Goal: Information Seeking & Learning: Learn about a topic

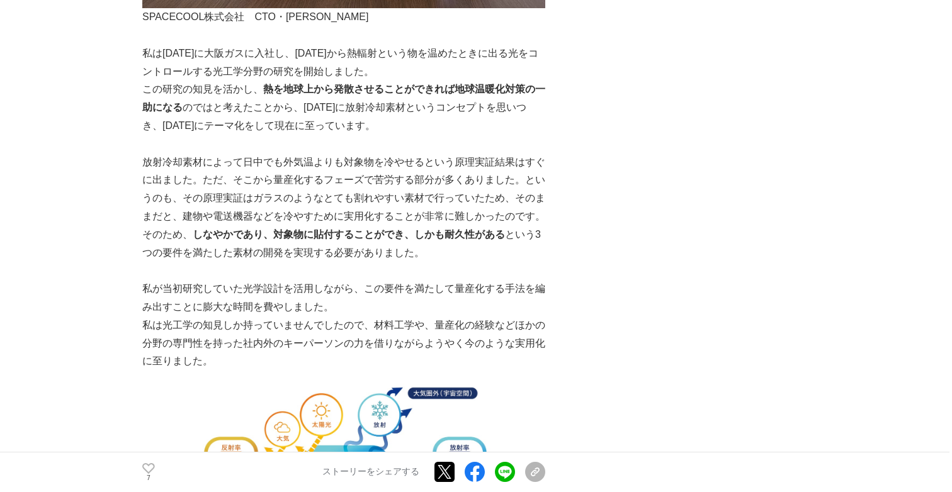
scroll to position [1319, 0]
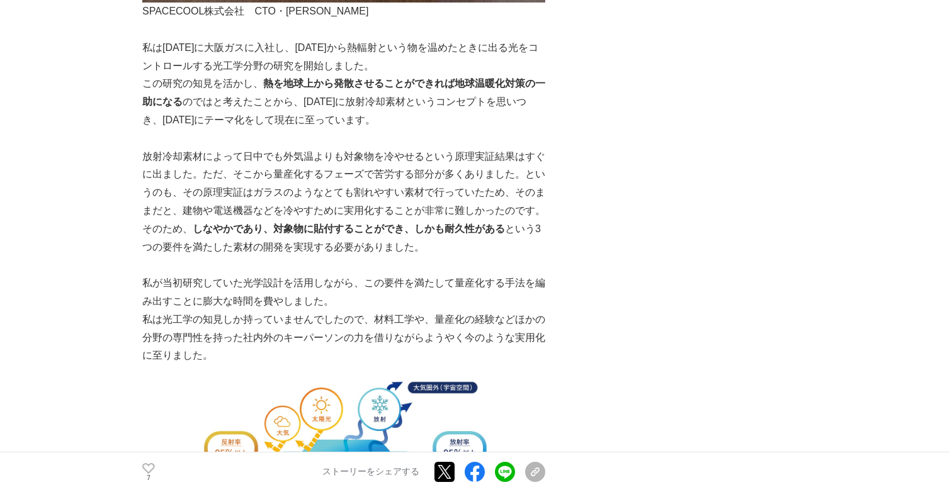
click at [254, 148] on p "放射冷却素材によって日中でも外気温よりも対象物を冷やせるという原理実証結果はすぐに出ました。ただ、そこから量産化するフェーズで苦労する部分が多くありました。と…" at bounding box center [343, 202] width 403 height 109
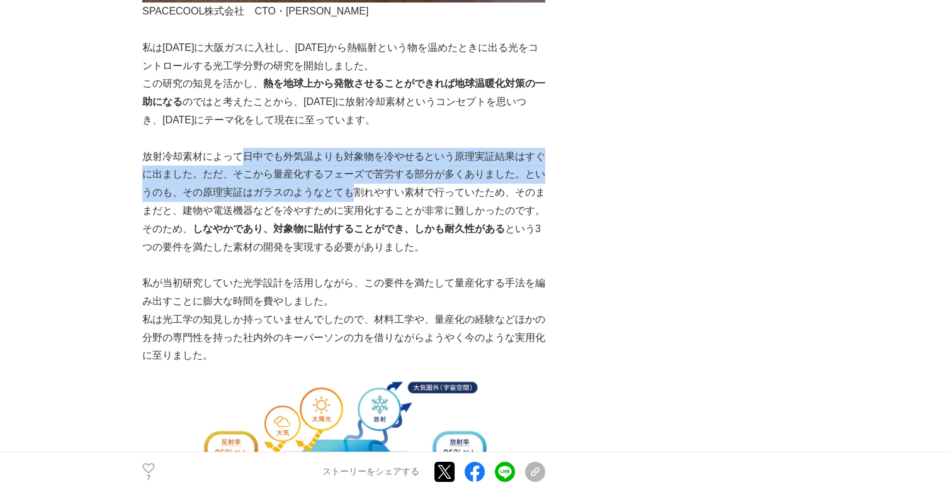
drag, startPoint x: 241, startPoint y: 133, endPoint x: 356, endPoint y: 178, distance: 123.3
click at [356, 178] on p "放射冷却素材によって日中でも外気温よりも対象物を冷やせるという原理実証結果はすぐに出ました。ただ、そこから量産化するフェーズで苦労する部分が多くありました。と…" at bounding box center [343, 202] width 403 height 109
click at [320, 176] on p "放射冷却素材によって日中でも外気温よりも対象物を冷やせるという原理実証結果はすぐに出ました。ただ、そこから量産化するフェーズで苦労する部分が多くありました。と…" at bounding box center [343, 202] width 403 height 109
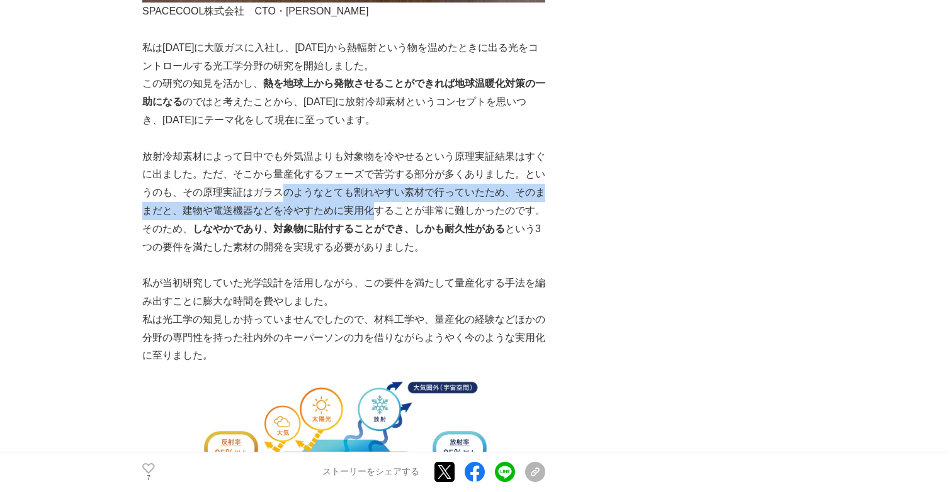
drag, startPoint x: 279, startPoint y: 175, endPoint x: 371, endPoint y: 190, distance: 93.1
click at [371, 191] on p "放射冷却素材によって日中でも外気温よりも対象物を冷やせるという原理実証結果はすぐに出ました。ただ、そこから量産化するフェーズで苦労する部分が多くありました。と…" at bounding box center [343, 202] width 403 height 109
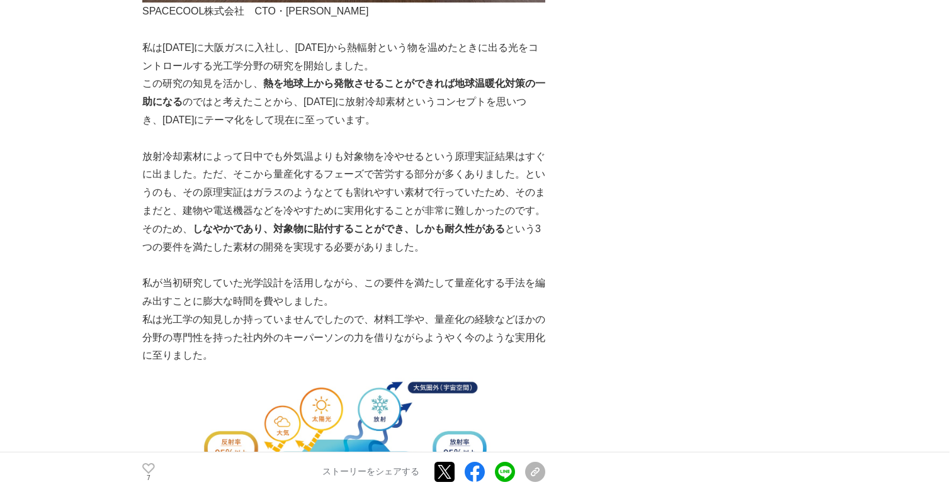
click at [322, 221] on p "放射冷却素材によって日中でも外気温よりも対象物を冷やせるという原理実証結果はすぐに出ました。ただ、そこから量産化するフェーズで苦労する部分が多くありました。と…" at bounding box center [343, 202] width 403 height 109
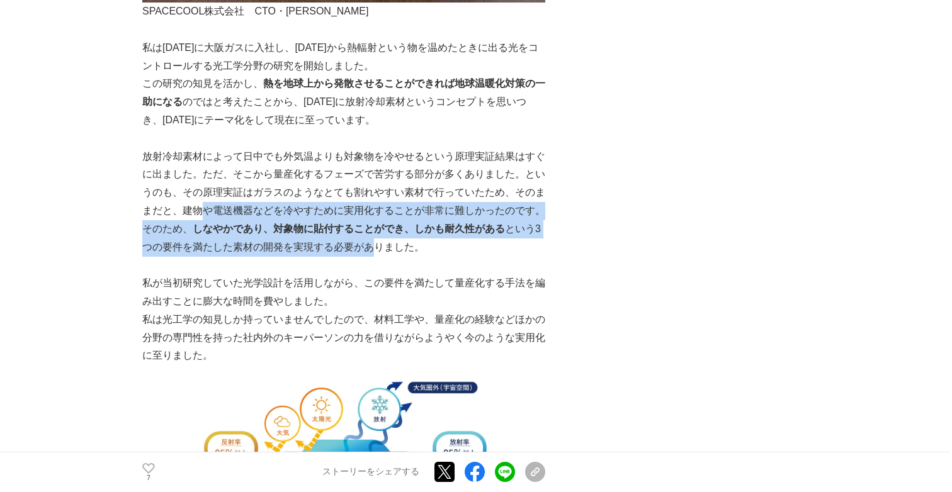
drag, startPoint x: 370, startPoint y: 223, endPoint x: 203, endPoint y: 195, distance: 169.8
click at [204, 197] on p "放射冷却素材によって日中でも外気温よりも対象物を冷やせるという原理実証結果はすぐに出ました。ただ、そこから量産化するフェーズで苦労する部分が多くありました。と…" at bounding box center [343, 202] width 403 height 109
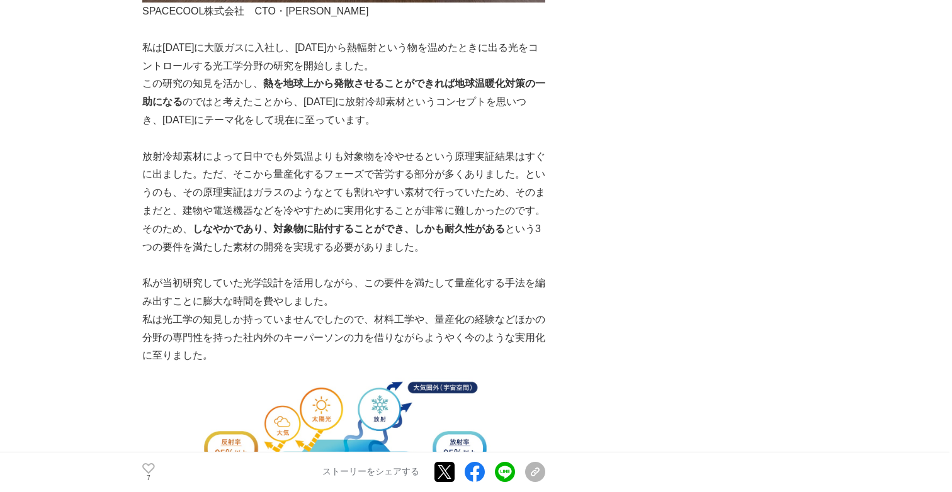
click at [279, 169] on p "放射冷却素材によって日中でも外気温よりも対象物を冷やせるという原理実証結果はすぐに出ました。ただ、そこから量産化するフェーズで苦労する部分が多くありました。と…" at bounding box center [343, 202] width 403 height 109
click at [303, 222] on p "放射冷却素材によって日中でも外気温よりも対象物を冷やせるという原理実証結果はすぐに出ました。ただ、そこから量産化するフェーズで苦労する部分が多くありました。と…" at bounding box center [343, 202] width 403 height 109
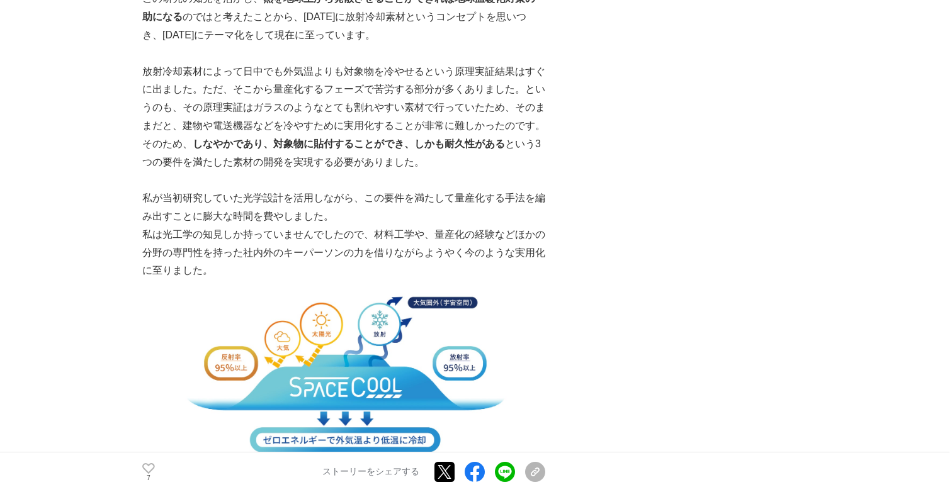
scroll to position [1411, 0]
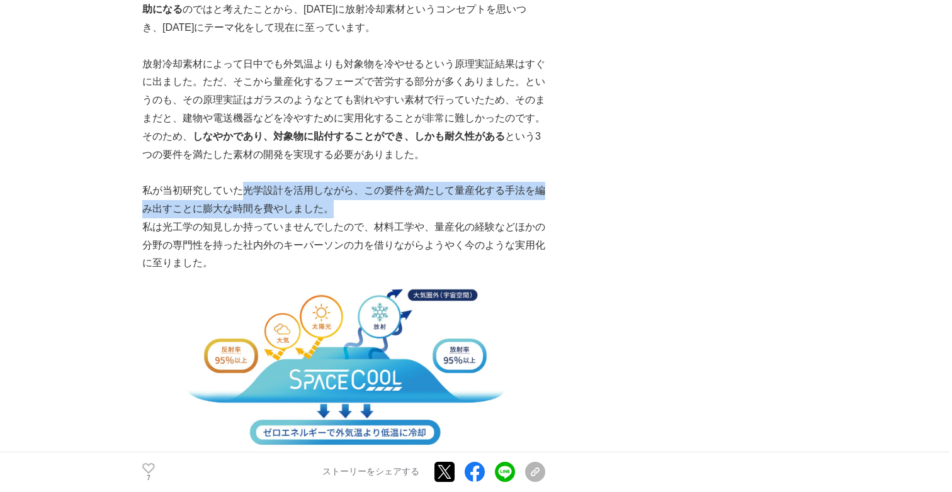
drag, startPoint x: 334, startPoint y: 196, endPoint x: 237, endPoint y: 179, distance: 98.4
click at [237, 182] on p "私が当初研究していた光学設計を活用しながら、この要件を満たして量産化する手法を編み出すことに膨大な時間を費やしました。" at bounding box center [343, 200] width 403 height 37
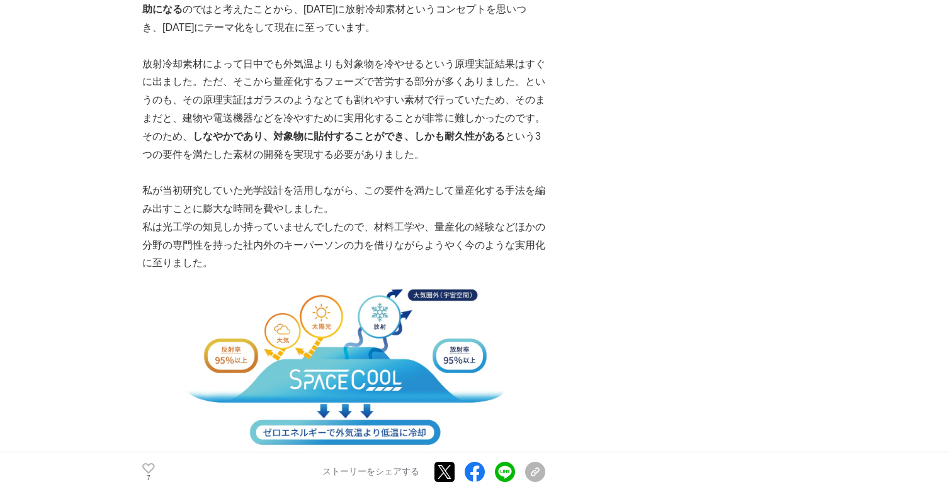
click at [359, 218] on p "私は光工学の知見しか持っていませんでしたので、材料工学や、量産化の経験などほかの分野の専門性を持った社内外のキーパーソンの力を借りながらようやく今のような実用…" at bounding box center [343, 245] width 403 height 54
click at [366, 218] on p "私は光工学の知見しか持っていませんでしたので、材料工学や、量産化の経験などほかの分野の専門性を持った社内外のキーパーソンの力を借りながらようやく今のような実用…" at bounding box center [343, 245] width 403 height 54
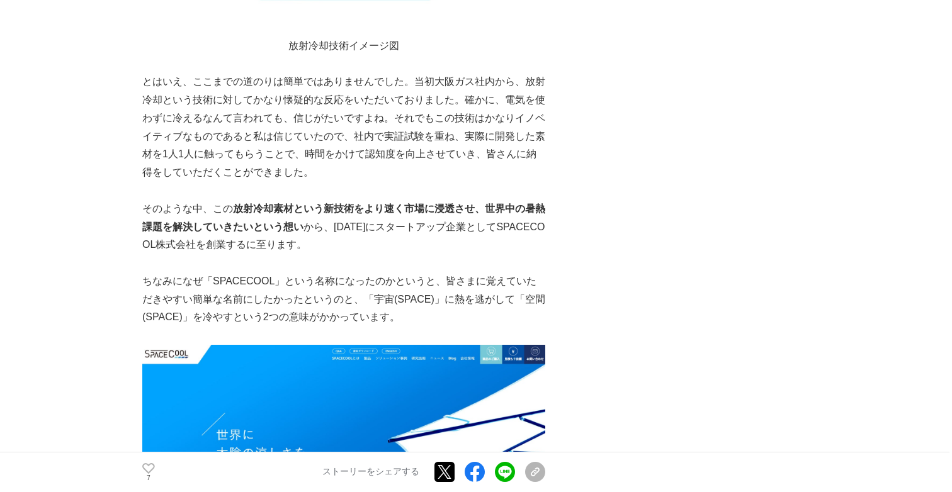
scroll to position [1867, 0]
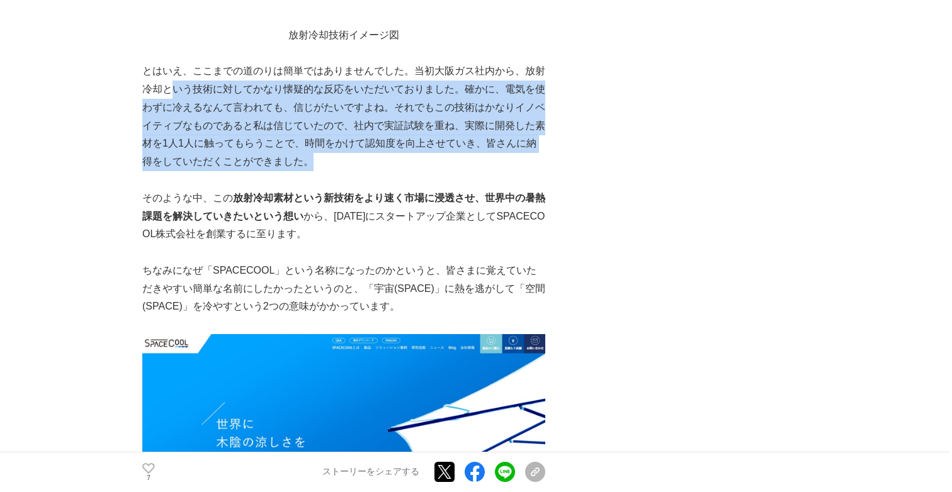
drag, startPoint x: 327, startPoint y: 149, endPoint x: 171, endPoint y: 65, distance: 176.9
click at [171, 65] on p "とはいえ、ここまでの道のりは簡単ではありませんでした。当初大阪ガス社内から、放射冷却という技術に対してかなり懐疑的な反応をいただいておりました。確かに、電気を…" at bounding box center [343, 116] width 403 height 109
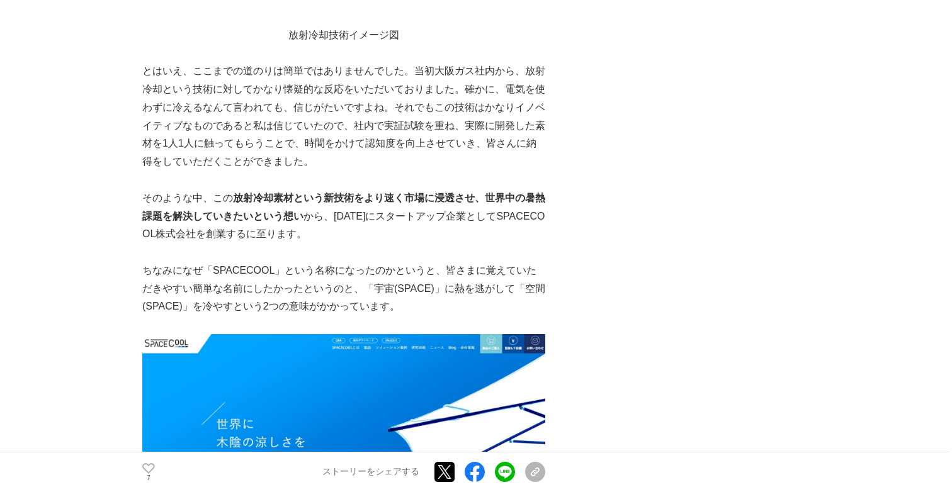
click at [271, 69] on p "とはいえ、ここまでの道のりは簡単ではありませんでした。当初大阪ガス社内から、放射冷却という技術に対してかなり懐疑的な反応をいただいておりました。確かに、電気を…" at bounding box center [343, 116] width 403 height 109
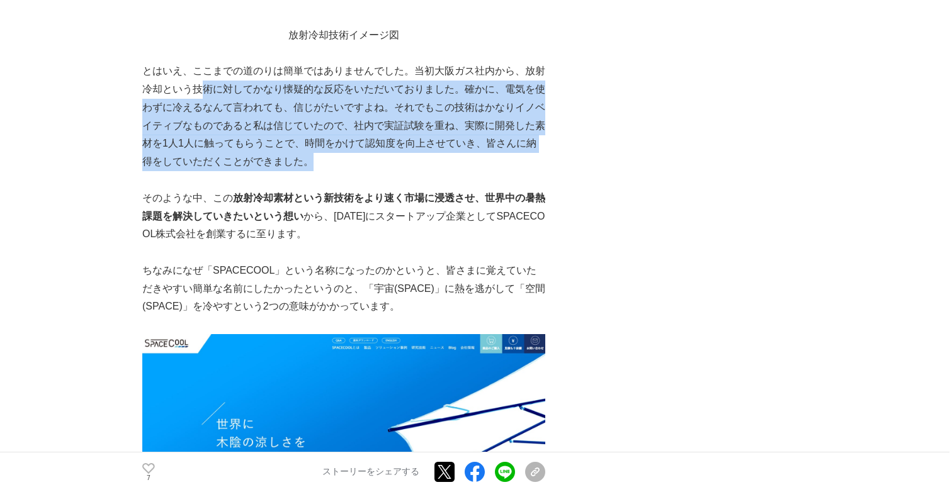
drag, startPoint x: 203, startPoint y: 65, endPoint x: 325, endPoint y: 144, distance: 144.9
click at [325, 144] on p "とはいえ、ここまでの道のりは簡単ではありませんでした。当初大阪ガス社内から、放射冷却という技術に対してかなり懐疑的な反応をいただいておりました。確かに、電気を…" at bounding box center [343, 116] width 403 height 109
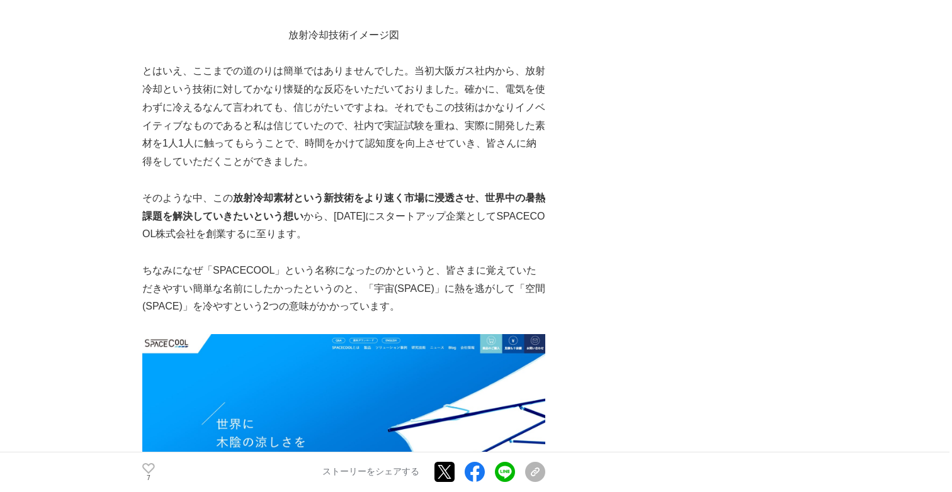
click at [296, 213] on p "そのような中、この 放射冷却素材という新技術をより速く市場に浸透させ、世界中の暑熱課題を解決していきたいという想い から、[DATE]にスタートアップ企業とし…" at bounding box center [343, 216] width 403 height 54
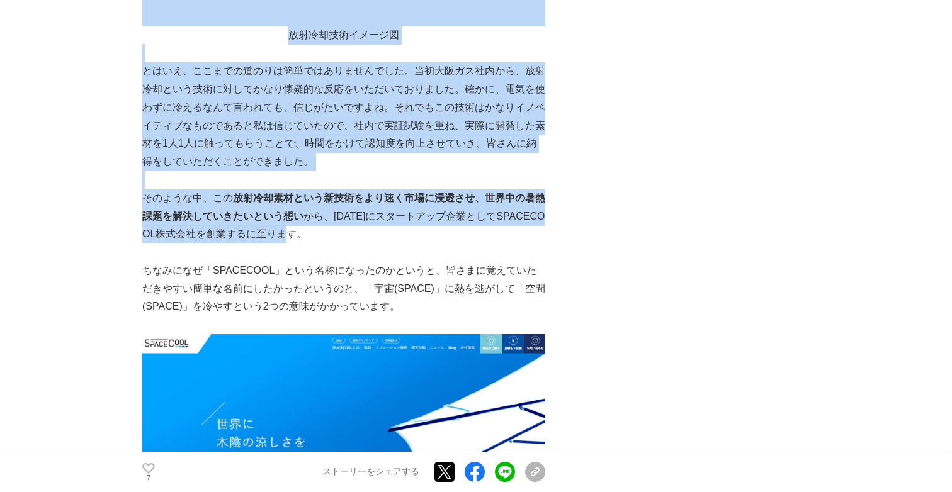
drag, startPoint x: 300, startPoint y: 223, endPoint x: 134, endPoint y: 169, distance: 174.4
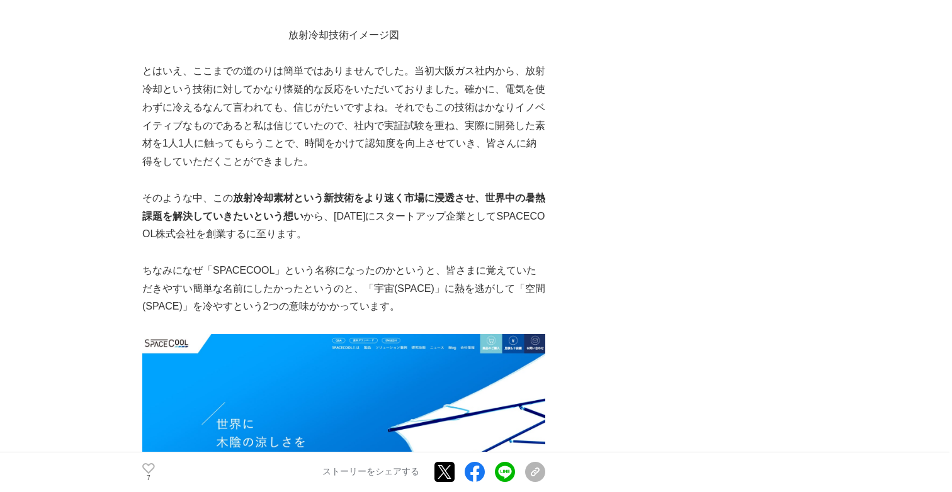
click at [289, 189] on p "そのような中、この 放射冷却素材という新技術をより速く市場に浸透させ、世界中の暑熱課題を解決していきたいという想い から、[DATE]にスタートアップ企業とし…" at bounding box center [343, 216] width 403 height 54
click at [312, 262] on p "ちなみになぜ「SPACECOOL」という名称になったのかというと、皆さまに覚えていただきやすい簡単な名前にしたかったというのと、「宇宙(SPACE)」に熱を逃…" at bounding box center [343, 289] width 403 height 54
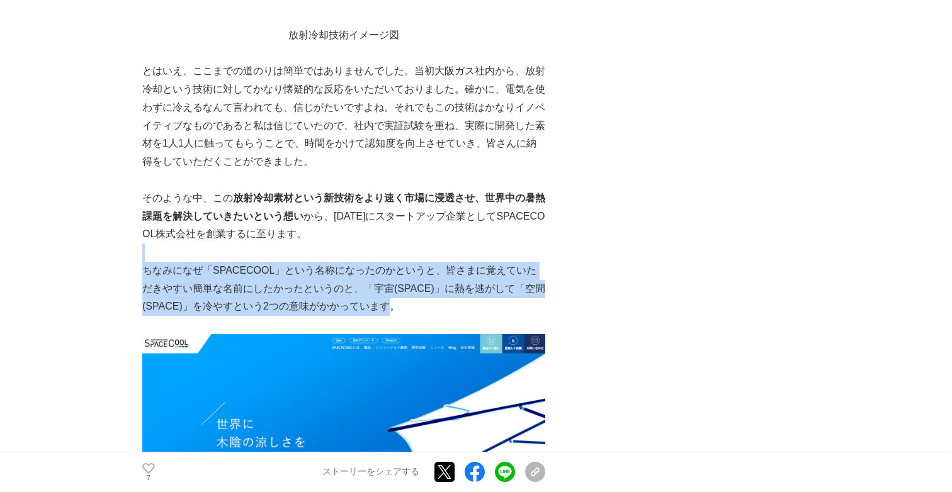
drag, startPoint x: 380, startPoint y: 281, endPoint x: 167, endPoint y: 220, distance: 221.4
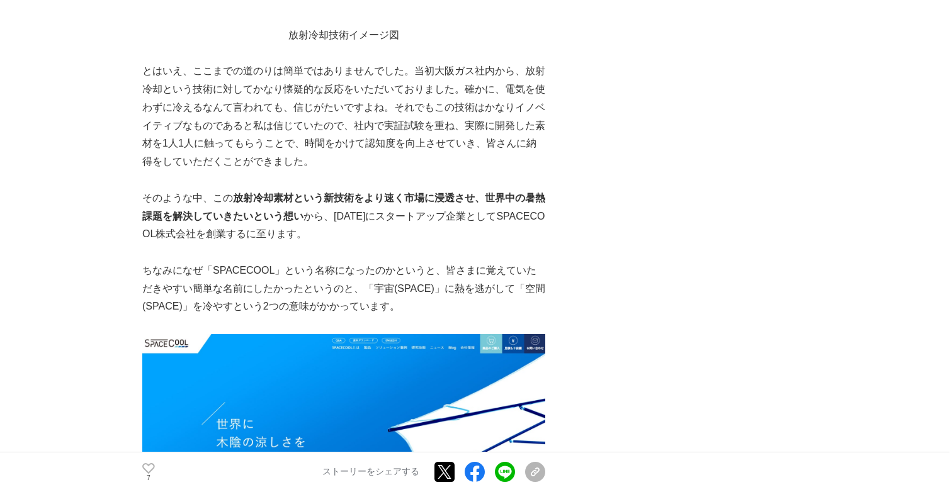
click at [306, 205] on p "そのような中、この 放射冷却素材という新技術をより速く市場に浸透させ、世界中の暑熱課題を解決していきたいという想い から、[DATE]にスタートアップ企業とし…" at bounding box center [343, 216] width 403 height 54
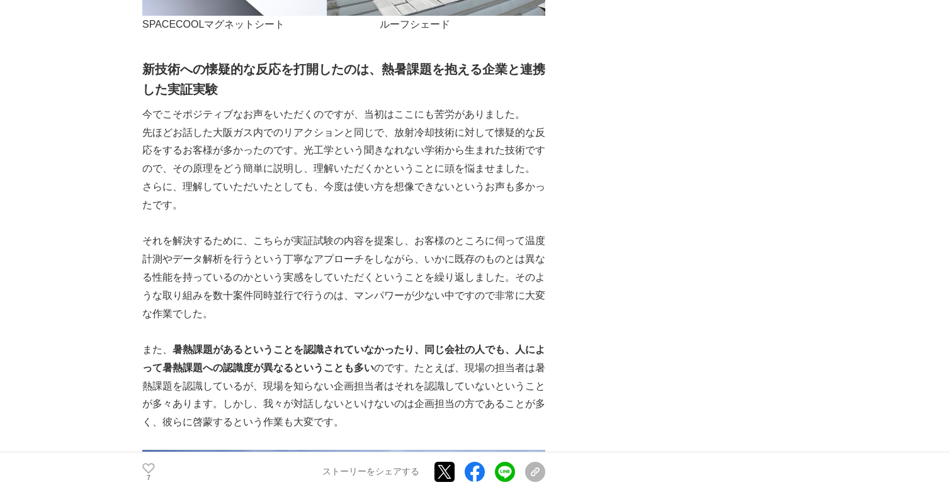
scroll to position [3419, 0]
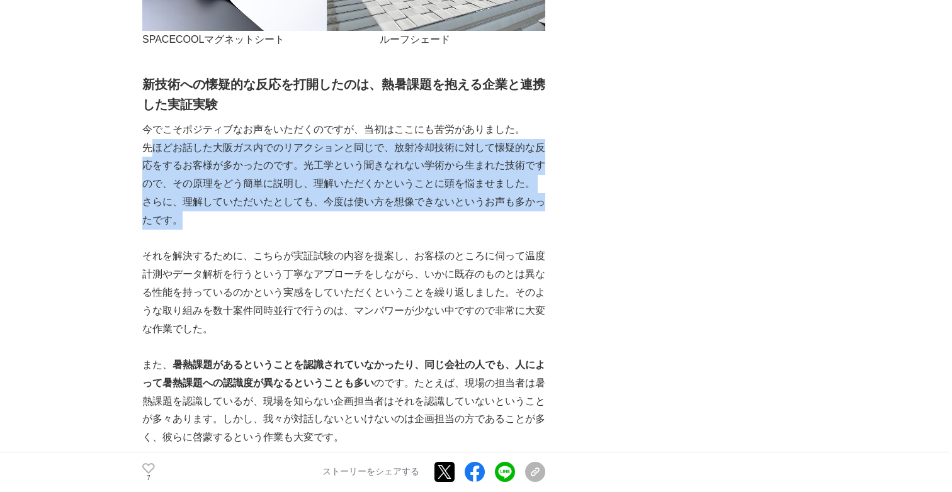
drag, startPoint x: 349, startPoint y: 208, endPoint x: 148, endPoint y: 121, distance: 218.5
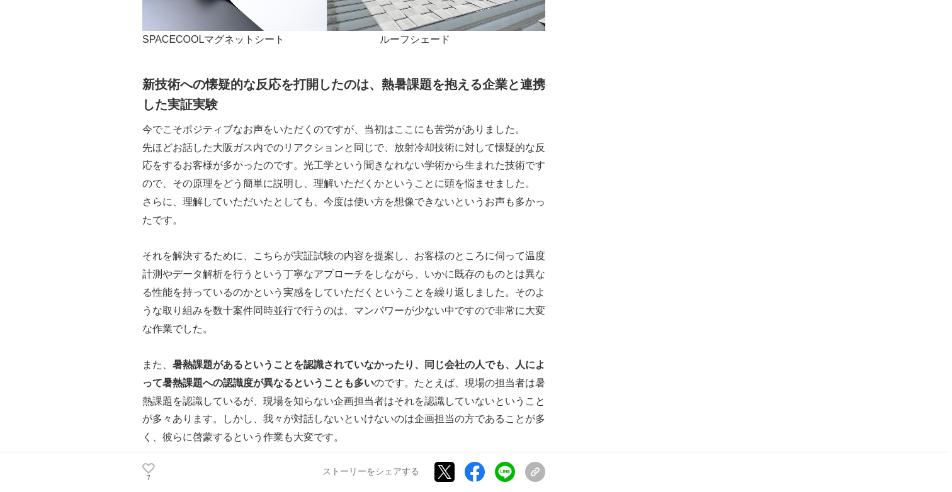
click at [246, 160] on p "先ほどお話した大阪ガス内でのリアクションと同じで、放射冷却技術に対して懐疑的な反応をするお客様が多かったのです。光工学という聞きなれない学術から生まれた技術で…" at bounding box center [343, 166] width 403 height 54
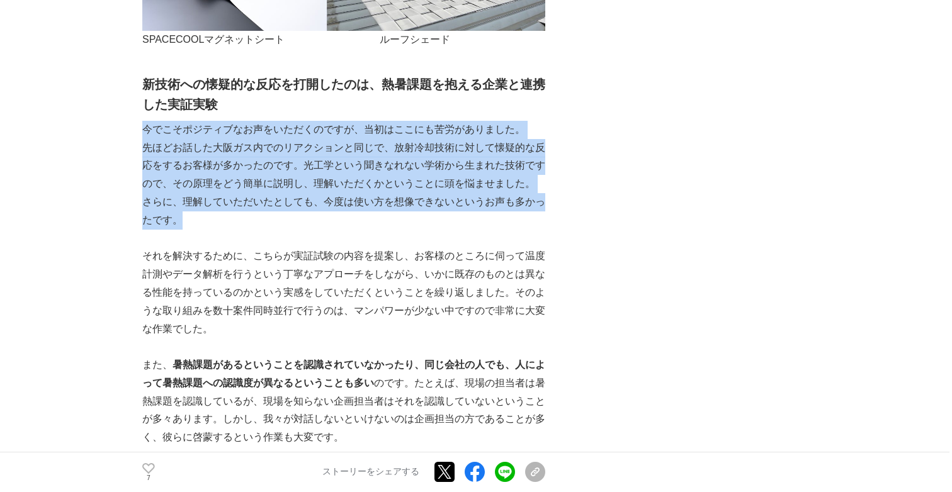
drag, startPoint x: 144, startPoint y: 114, endPoint x: 209, endPoint y: 202, distance: 109.4
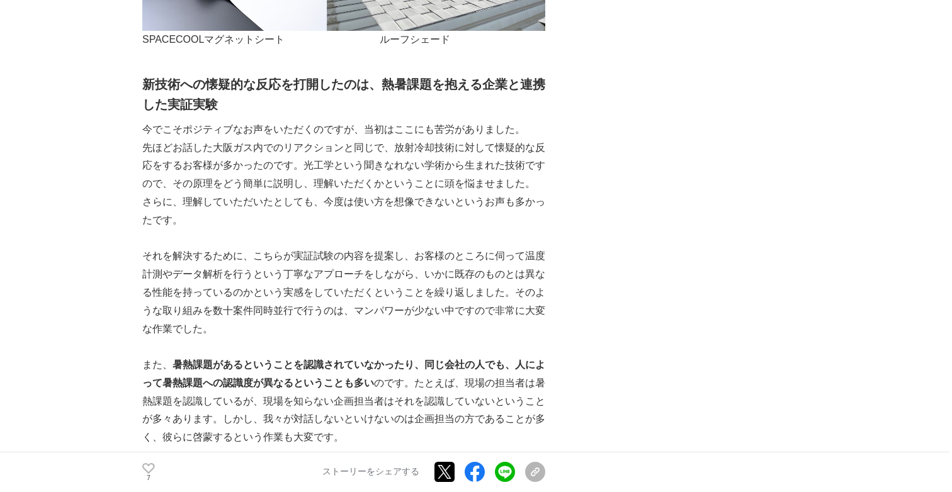
click at [257, 306] on p "それを解決するために、こちらが実証試験の内容を提案し、お客様のところに伺って温度計測やデータ解析を行うという丁寧なアプローチをしながら、いかに既存のものとは異…" at bounding box center [343, 292] width 403 height 91
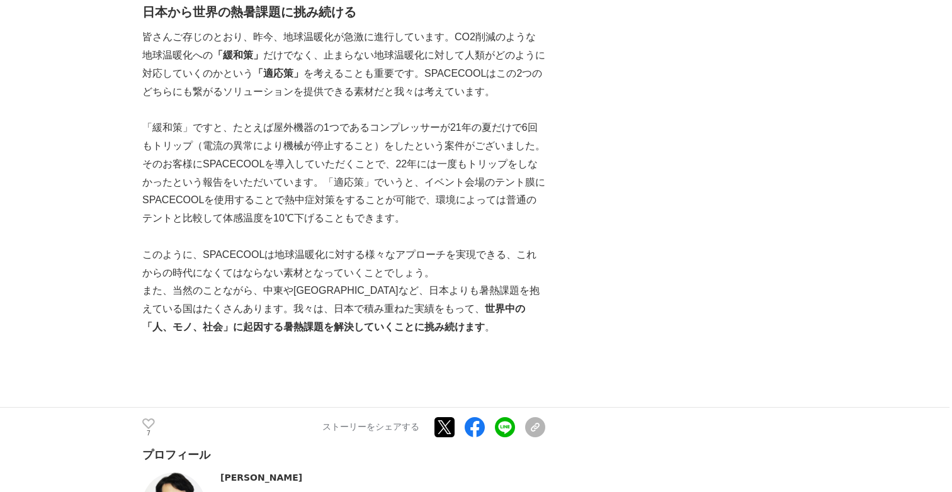
scroll to position [4822, 0]
